Goal: Task Accomplishment & Management: Manage account settings

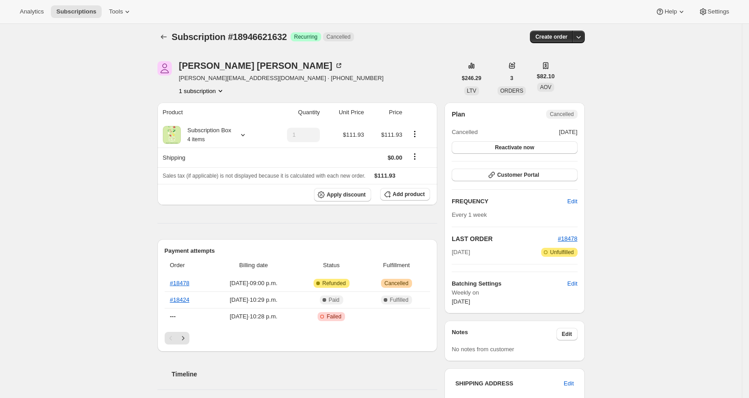
scroll to position [107, 0]
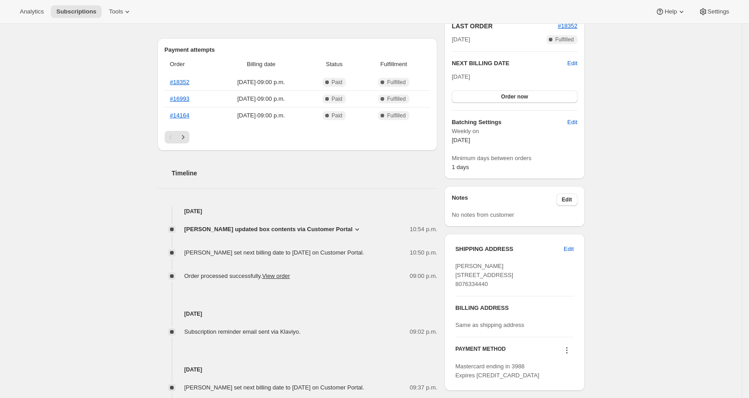
scroll to position [193, 0]
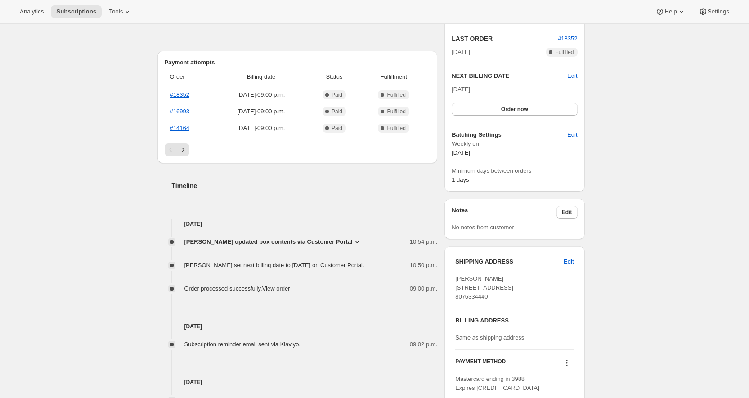
click at [362, 242] on icon at bounding box center [357, 242] width 9 height 9
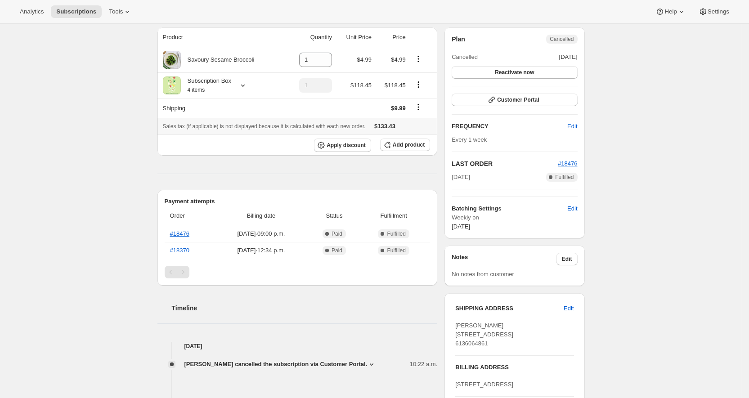
scroll to position [79, 0]
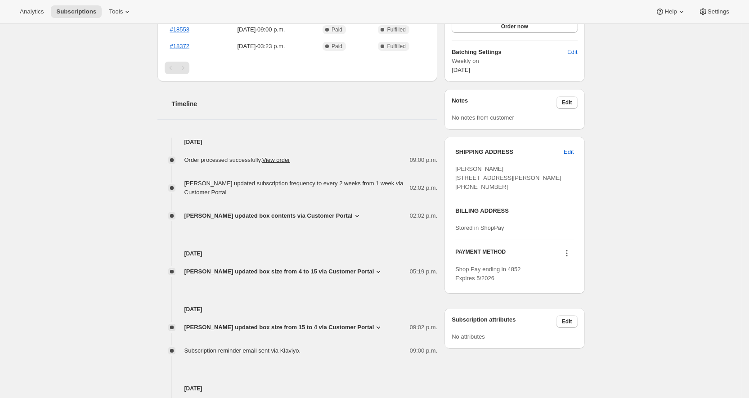
scroll to position [402, 0]
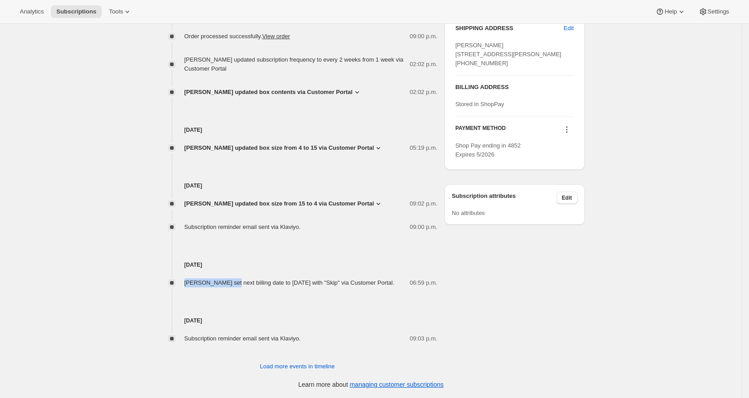
drag, startPoint x: 240, startPoint y: 278, endPoint x: 189, endPoint y: 275, distance: 51.4
click at [189, 279] on span "Constance McClure set next billing date to Sunday, October 05, 2025 with "Skip"…" at bounding box center [289, 282] width 210 height 7
copy span "[PERSON_NAME]"
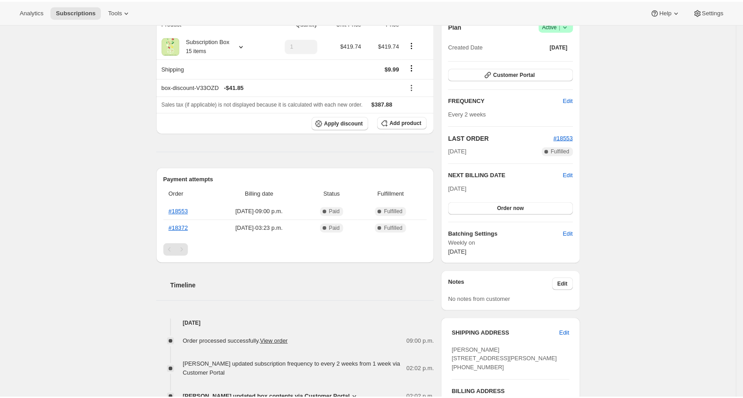
scroll to position [0, 0]
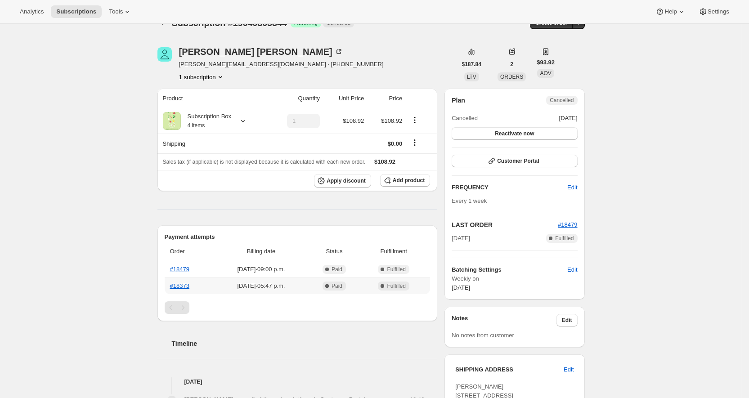
scroll to position [18, 0]
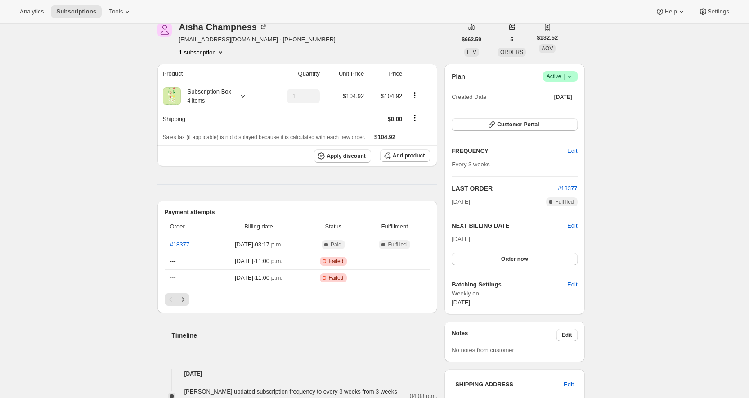
scroll to position [206, 0]
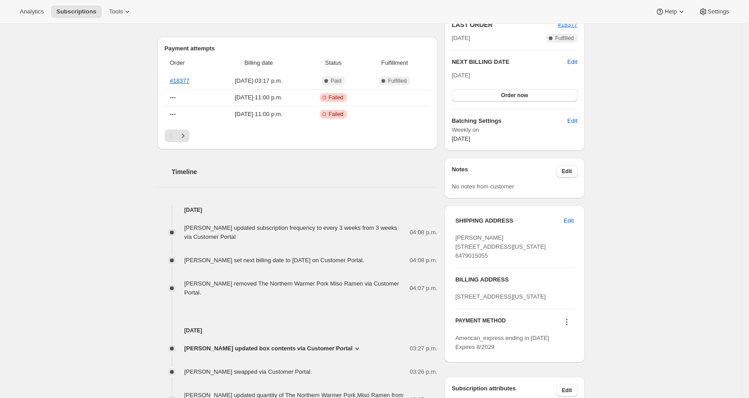
click at [362, 353] on icon at bounding box center [357, 348] width 9 height 9
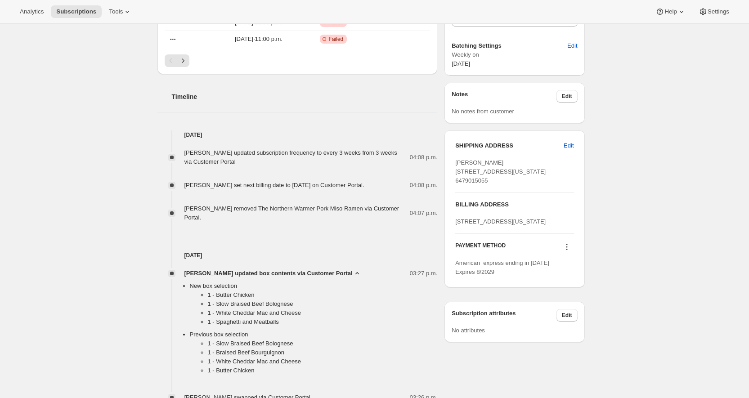
scroll to position [284, 0]
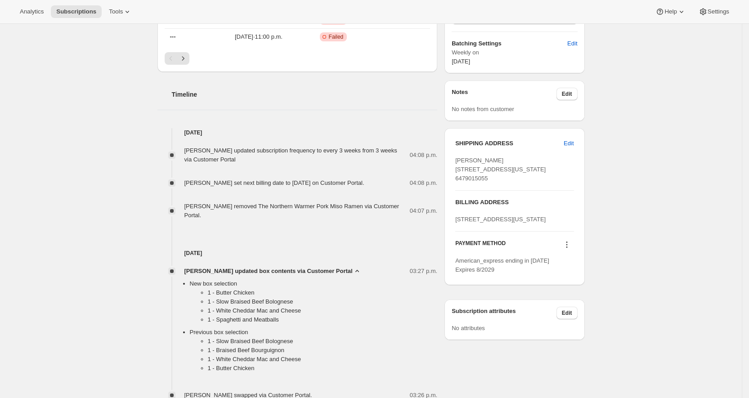
click at [362, 276] on icon at bounding box center [357, 271] width 9 height 9
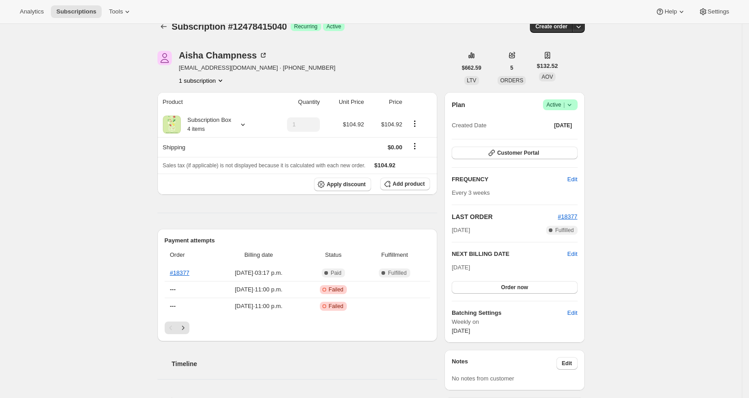
scroll to position [0, 0]
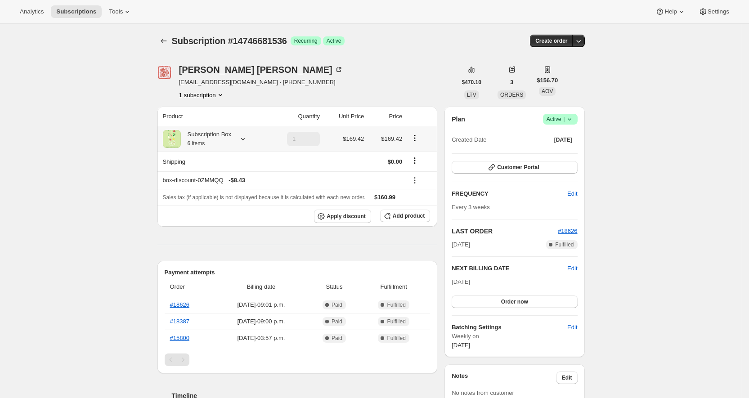
click at [247, 141] on icon at bounding box center [242, 139] width 9 height 9
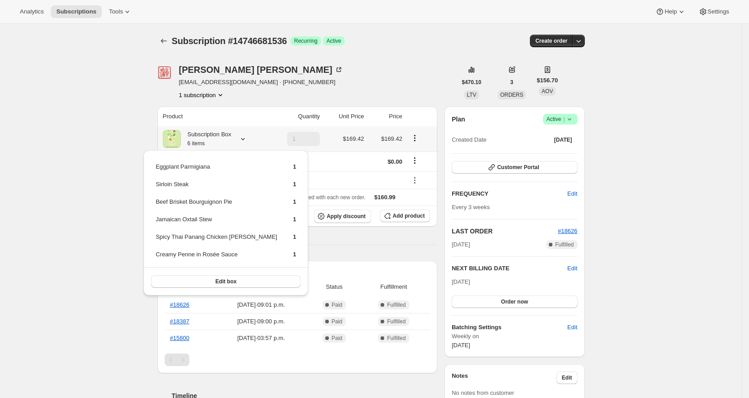
click at [247, 141] on icon at bounding box center [242, 139] width 9 height 9
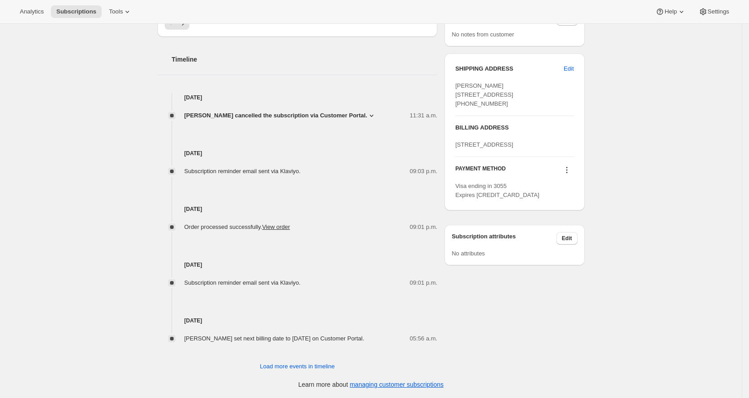
scroll to position [327, 0]
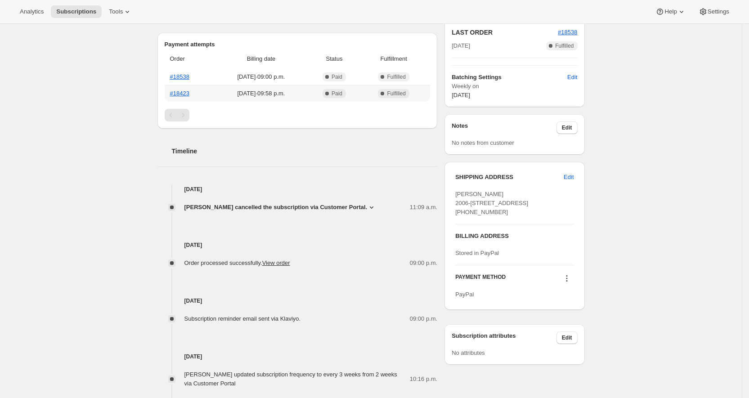
scroll to position [247, 0]
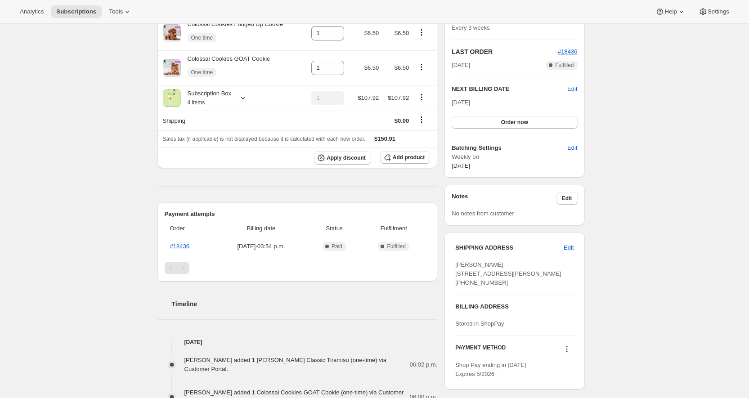
scroll to position [109, 0]
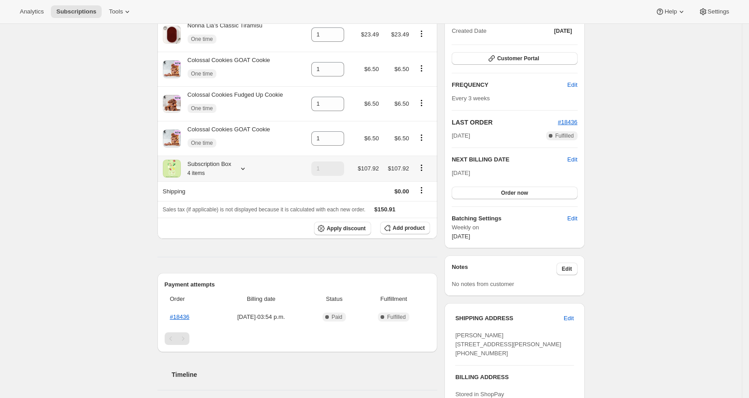
click at [247, 168] on icon at bounding box center [242, 168] width 9 height 9
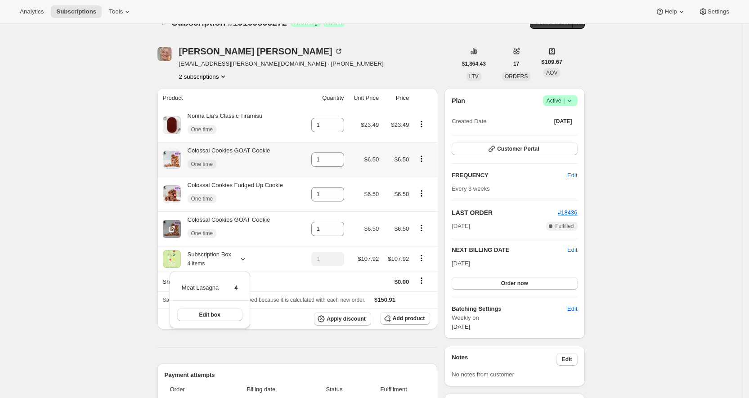
scroll to position [8, 0]
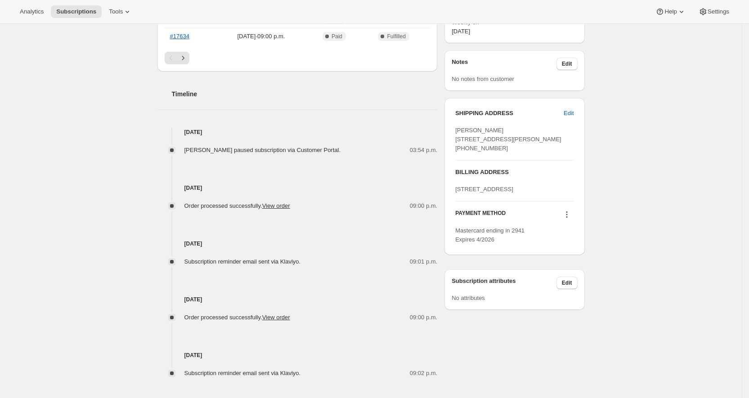
scroll to position [318, 0]
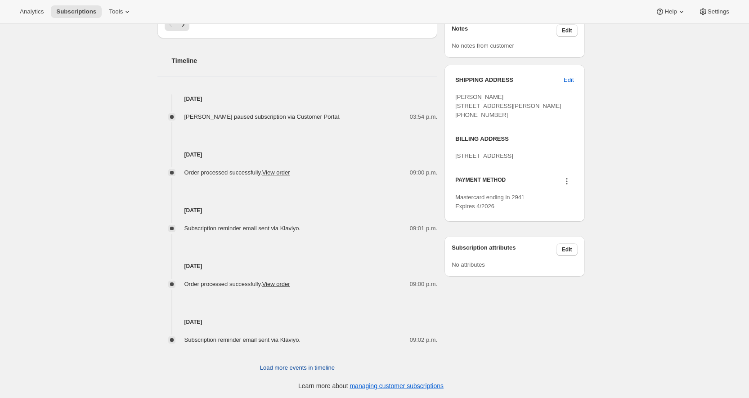
click at [294, 364] on span "Load more events in timeline" at bounding box center [297, 368] width 75 height 9
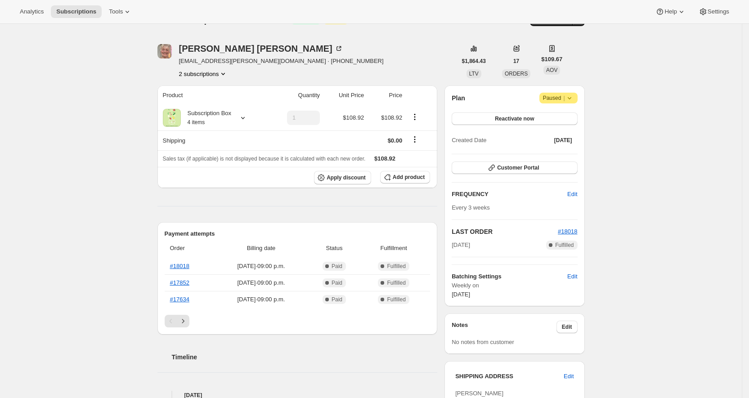
scroll to position [0, 0]
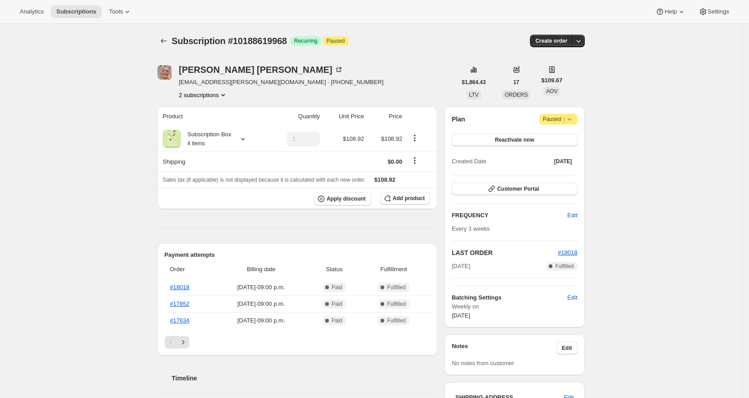
click at [214, 95] on button "2 subscriptions" at bounding box center [203, 94] width 49 height 9
click at [210, 123] on span "19109806272" at bounding box center [193, 126] width 36 height 7
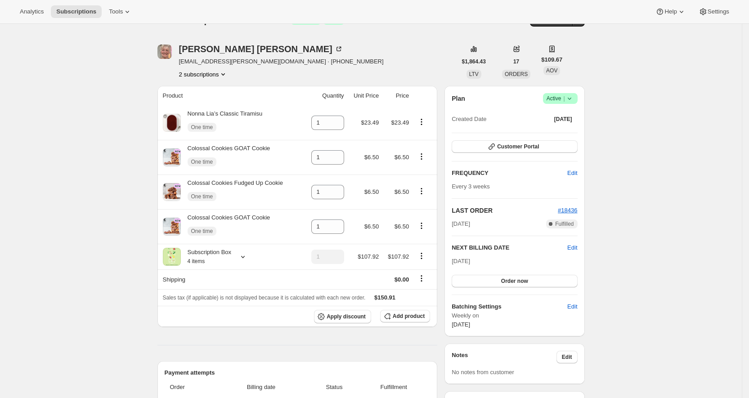
scroll to position [27, 0]
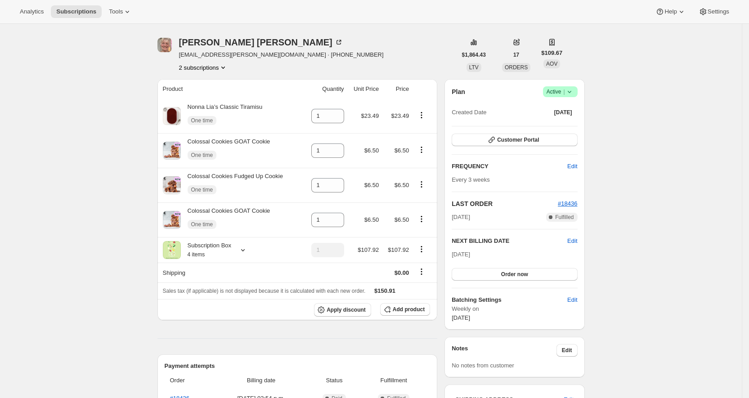
click at [221, 64] on button "2 subscriptions" at bounding box center [203, 67] width 49 height 9
click at [219, 86] on span "10188619968" at bounding box center [206, 84] width 63 height 9
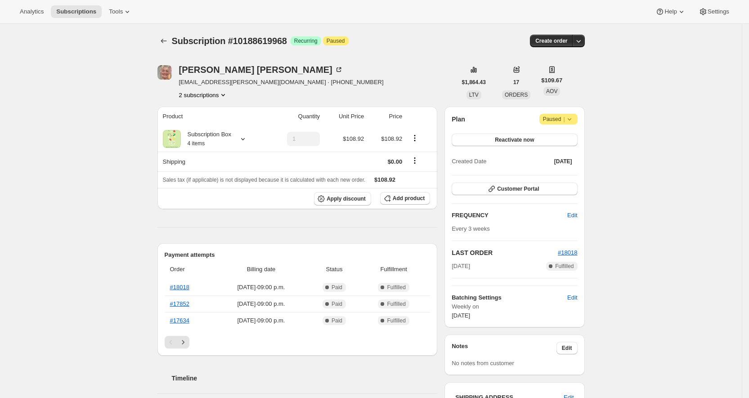
scroll to position [225, 0]
